Goal: Task Accomplishment & Management: Manage account settings

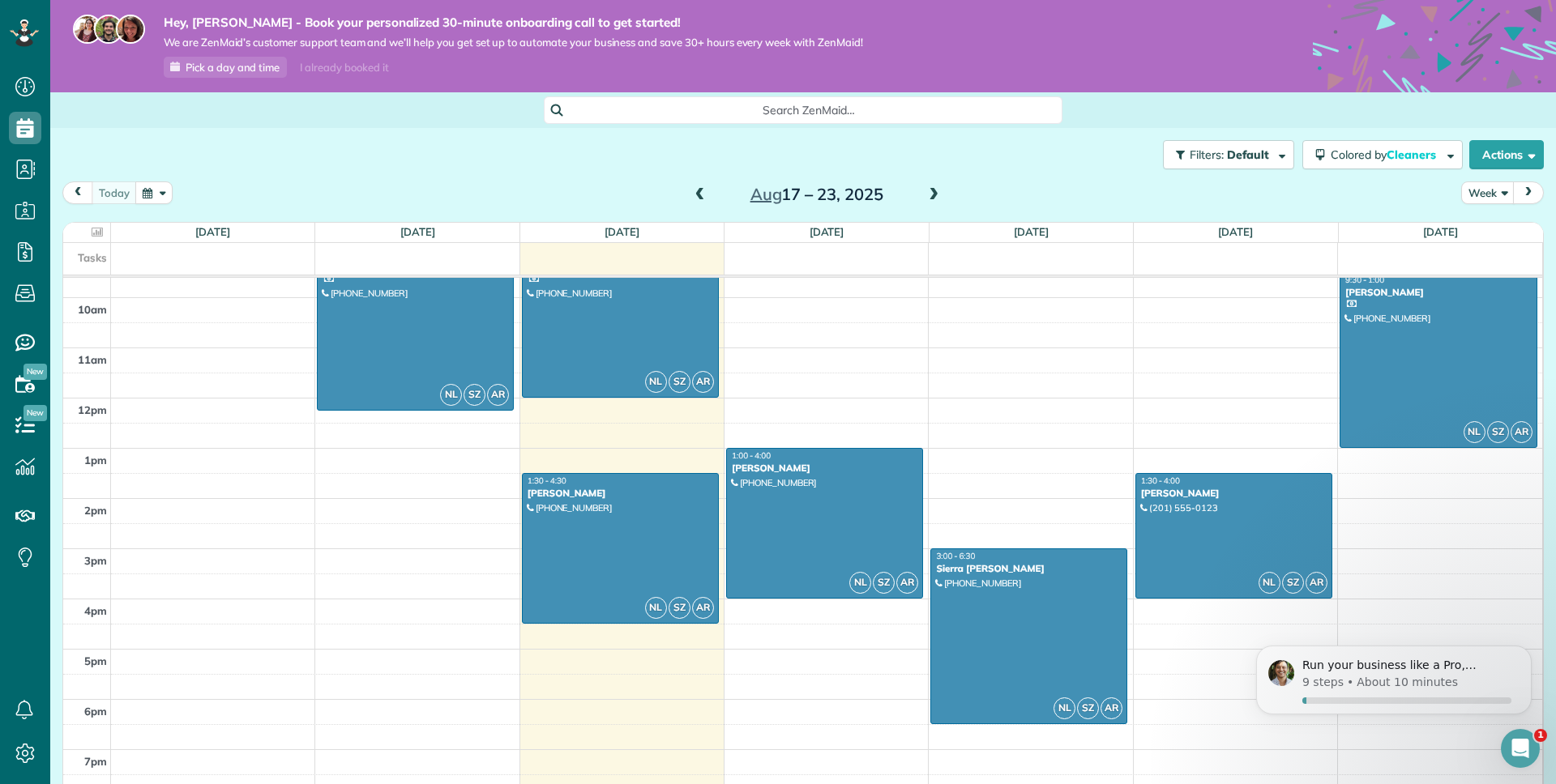
scroll to position [487, 0]
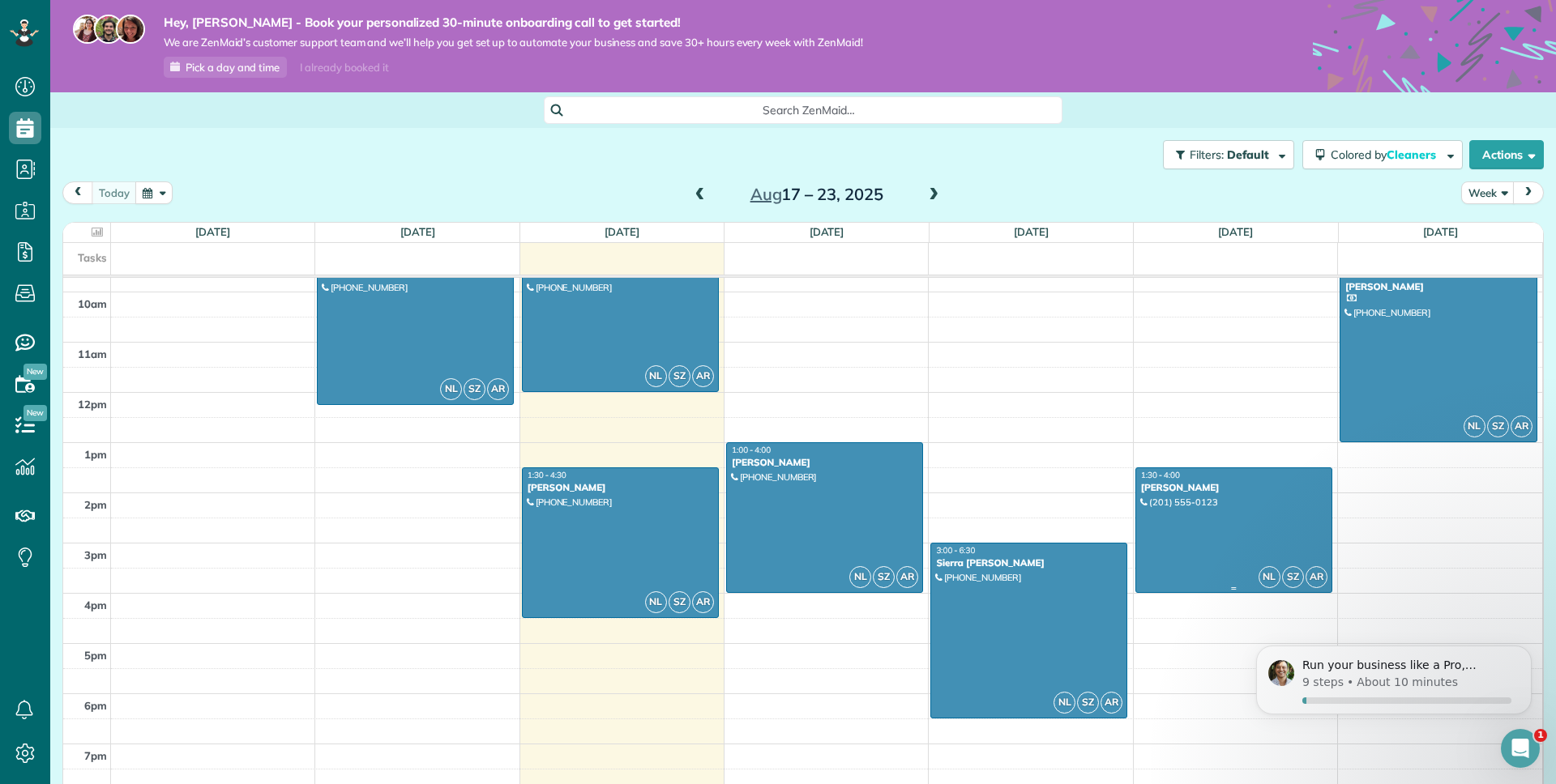
click at [1164, 510] on div at bounding box center [1233, 530] width 195 height 124
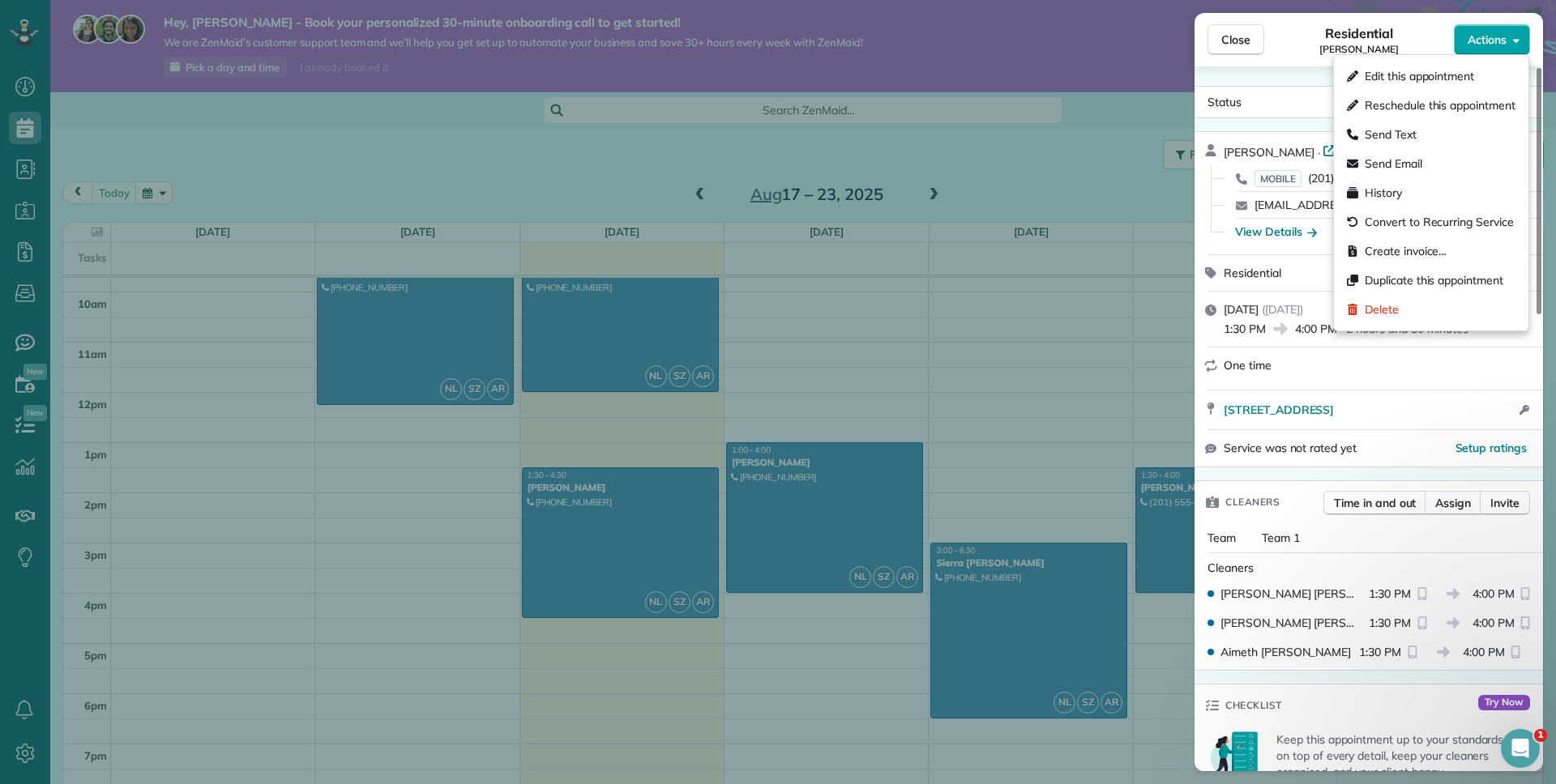
click at [1482, 48] on button "Actions" at bounding box center [1491, 39] width 76 height 30
click at [1411, 311] on div "Delete" at bounding box center [1430, 309] width 181 height 29
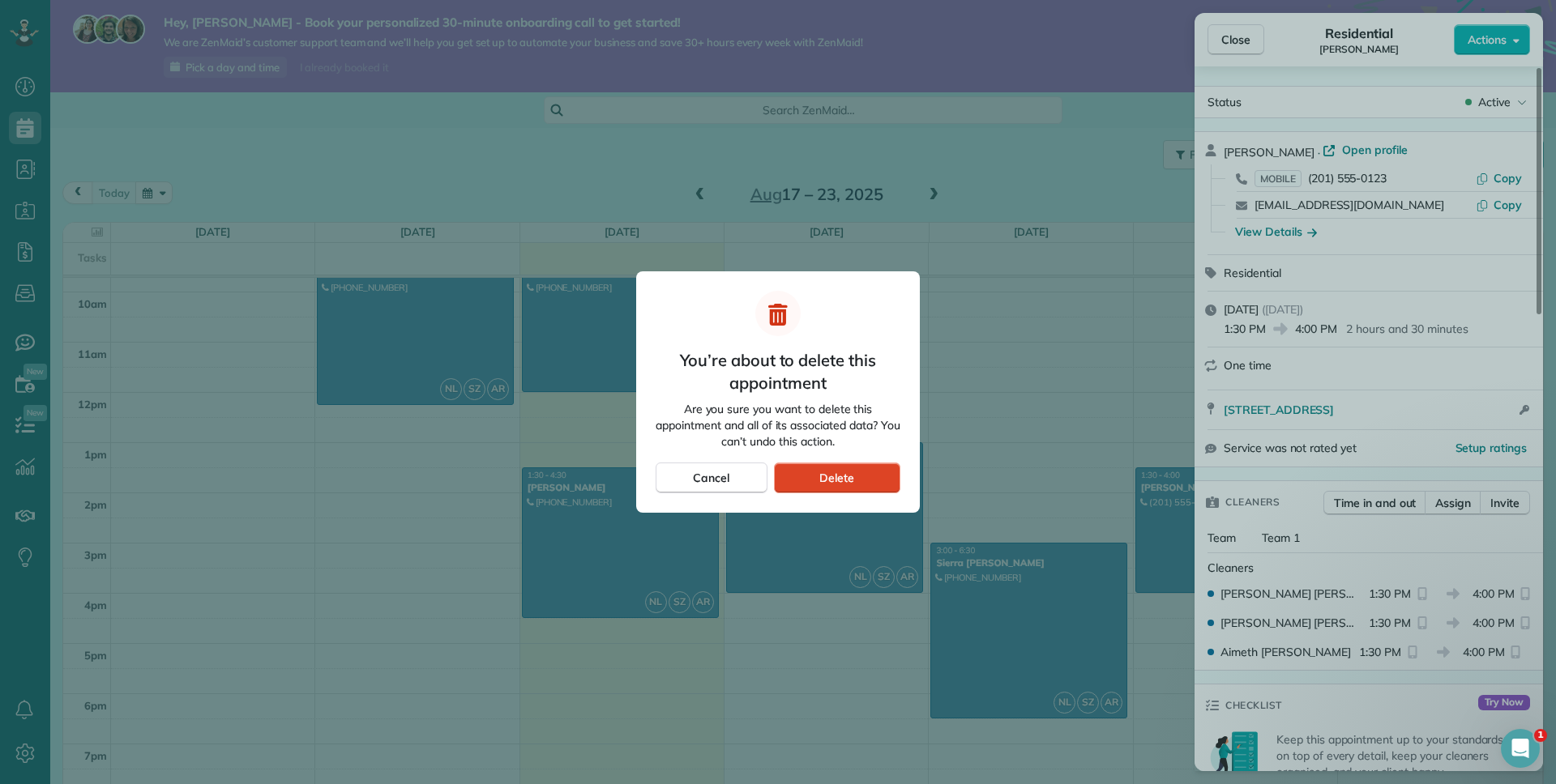
click at [861, 492] on div "Delete" at bounding box center [836, 477] width 126 height 30
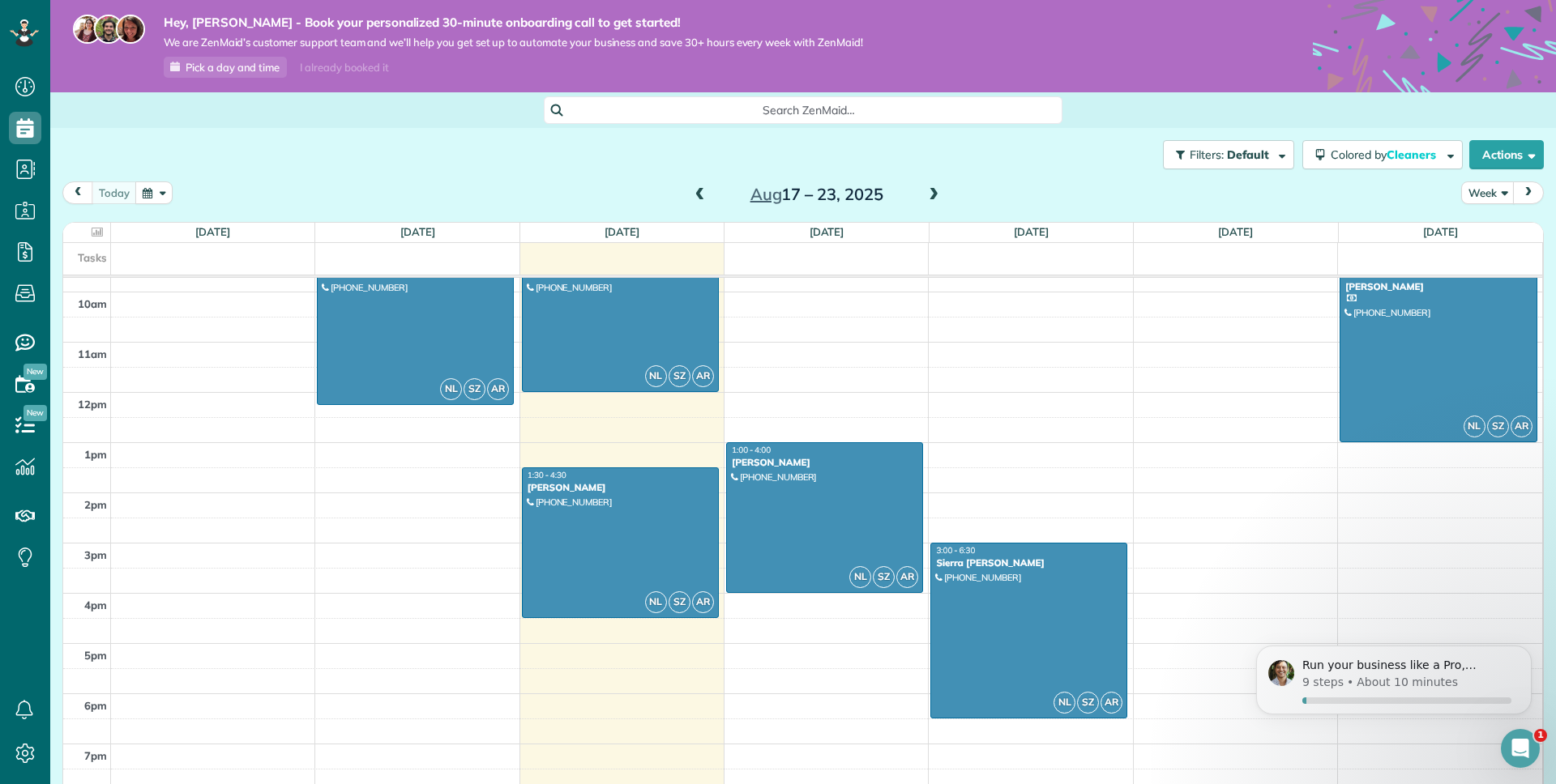
scroll to position [487, 0]
click at [24, 753] on icon at bounding box center [24, 753] width 32 height 32
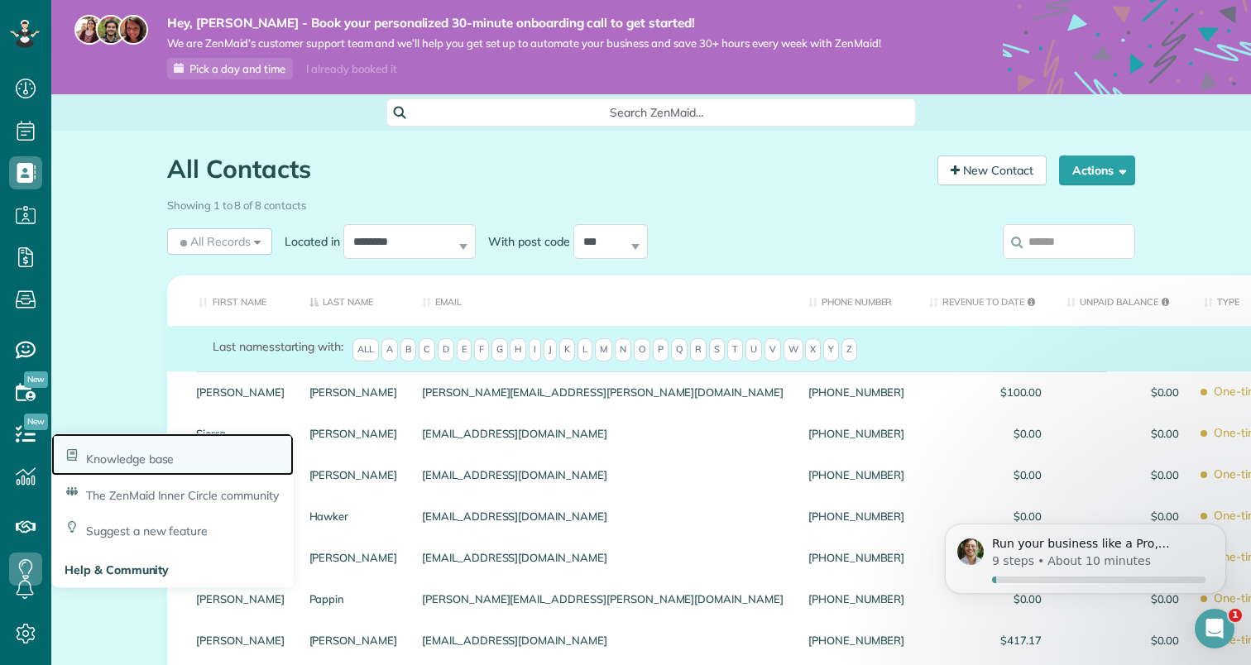
click at [139, 458] on span "Knowledge base" at bounding box center [130, 459] width 88 height 15
click at [130, 457] on span "Knowledge base" at bounding box center [130, 459] width 88 height 15
